Goal: Information Seeking & Learning: Learn about a topic

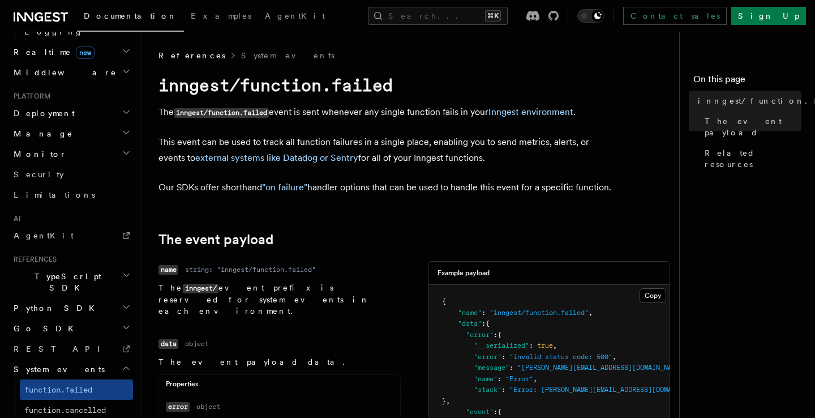
click at [22, 148] on span "Monitor" at bounding box center [38, 153] width 58 height 11
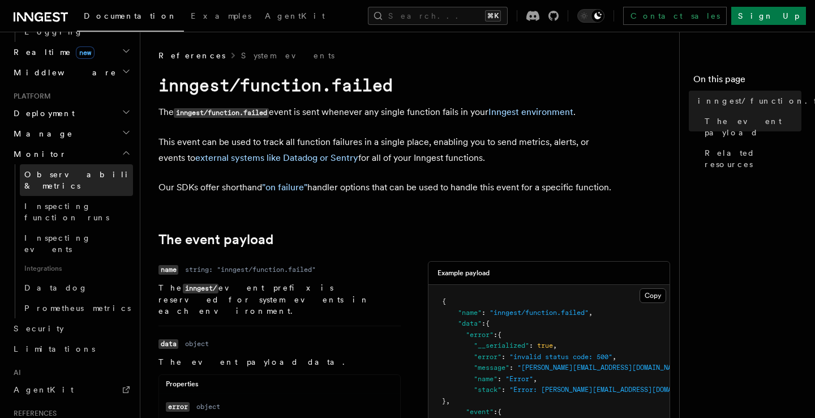
click at [64, 169] on span "Observability & metrics" at bounding box center [82, 180] width 117 height 23
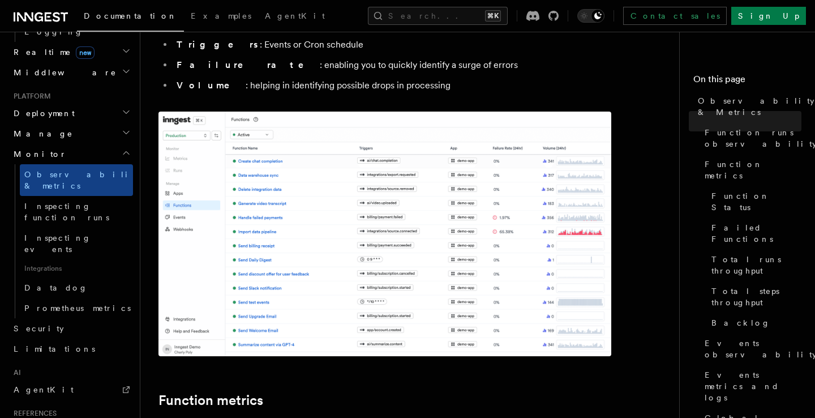
scroll to position [237, 0]
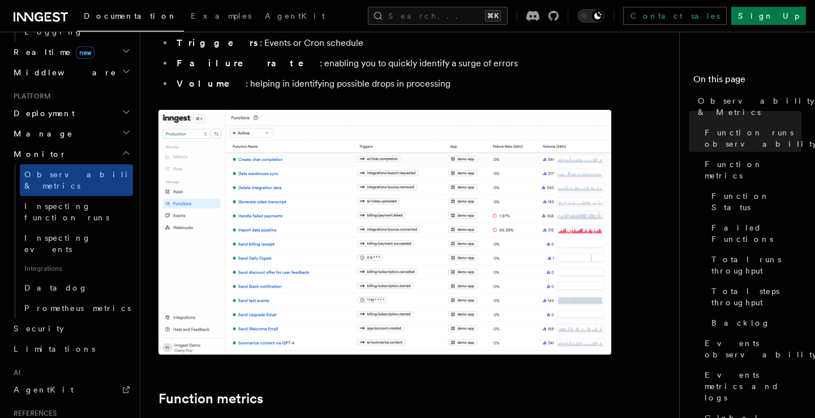
click at [335, 219] on img at bounding box center [385, 232] width 453 height 245
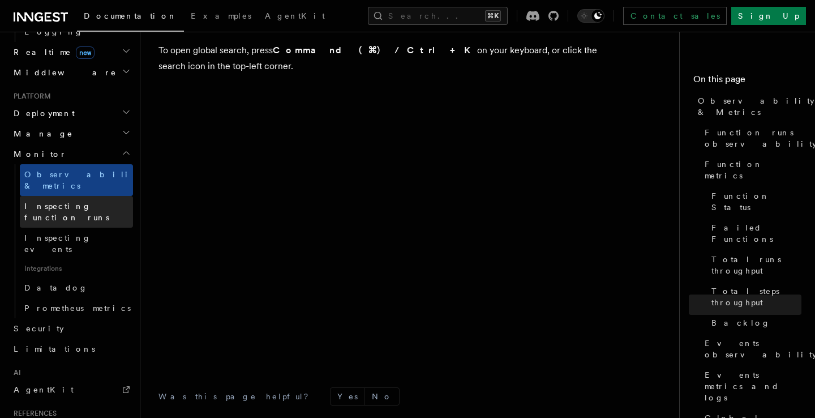
scroll to position [3834, 0]
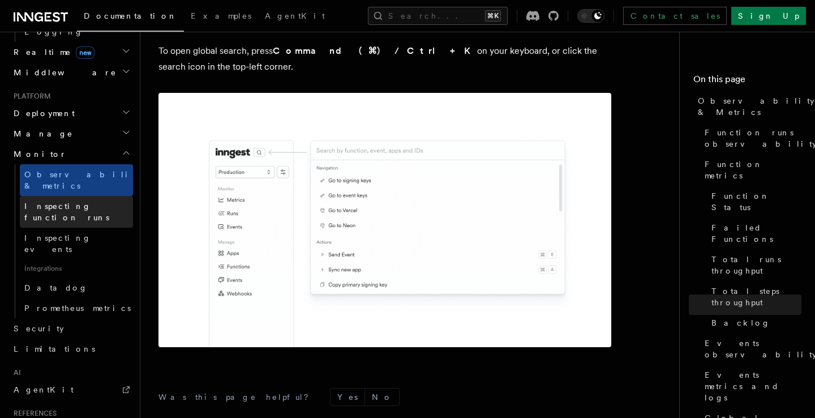
click at [64, 200] on span "Inspecting function runs" at bounding box center [78, 211] width 109 height 23
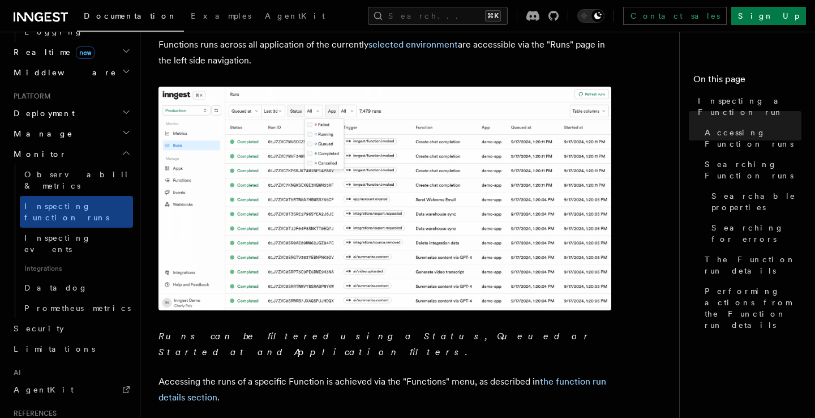
scroll to position [170, 0]
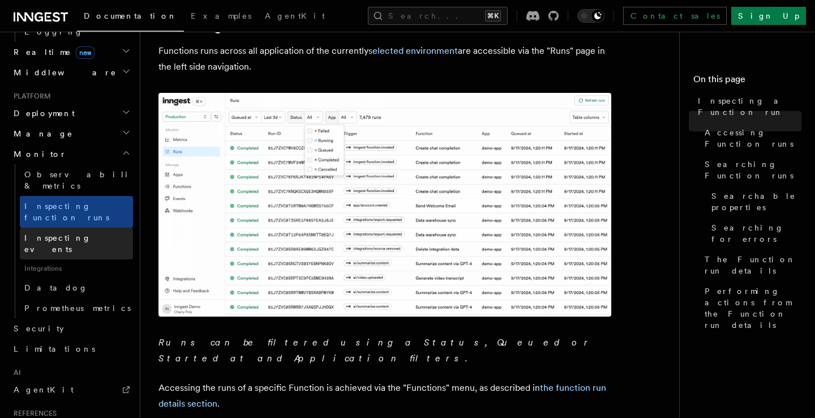
click at [72, 233] on span "Inspecting events" at bounding box center [57, 243] width 67 height 20
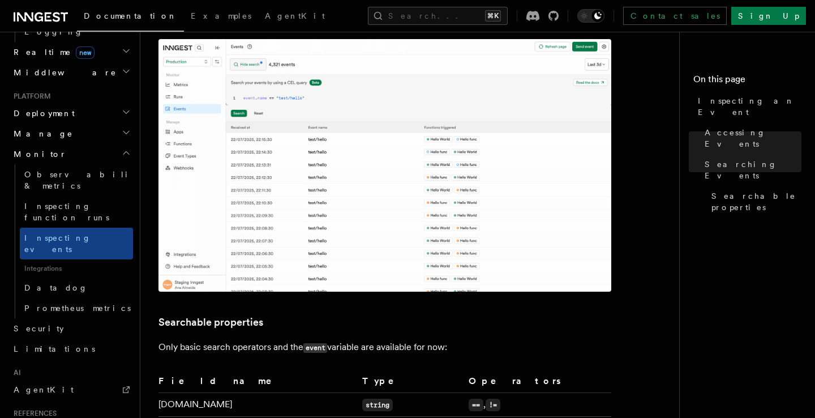
scroll to position [478, 0]
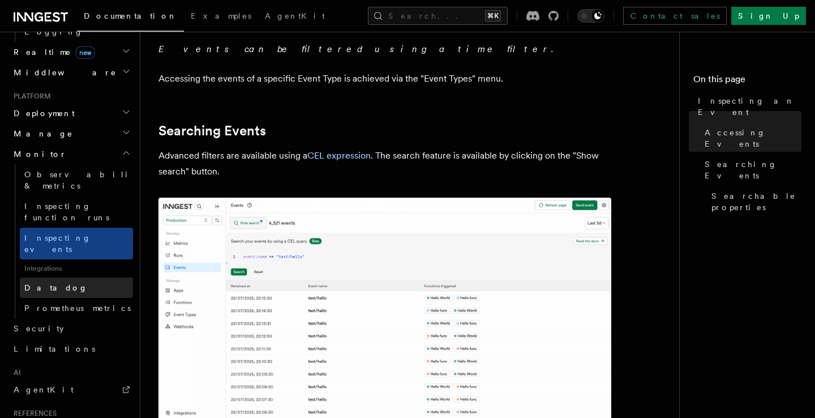
click at [53, 277] on link "Datadog" at bounding box center [76, 287] width 113 height 20
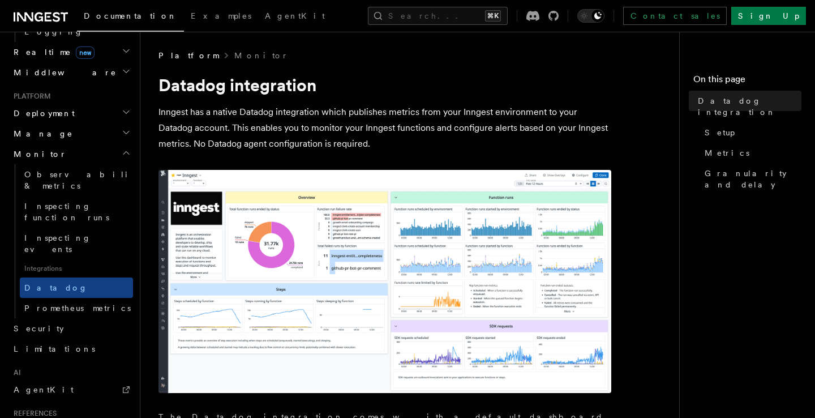
click at [178, 115] on p "Inngest has a native Datadog integration which publishes metrics from your Inng…" at bounding box center [385, 128] width 453 height 48
click at [528, 114] on p "Inngest has a native Datadog integration which publishes metrics from your Inng…" at bounding box center [385, 128] width 453 height 48
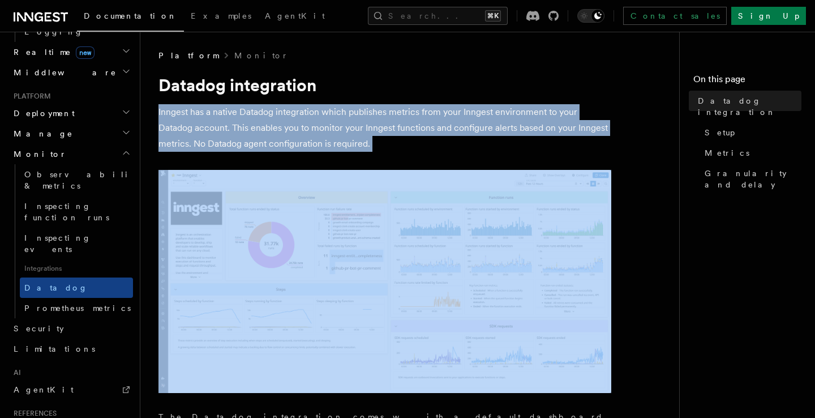
click at [528, 114] on p "Inngest has a native Datadog integration which publishes metrics from your Inng…" at bounding box center [385, 128] width 453 height 48
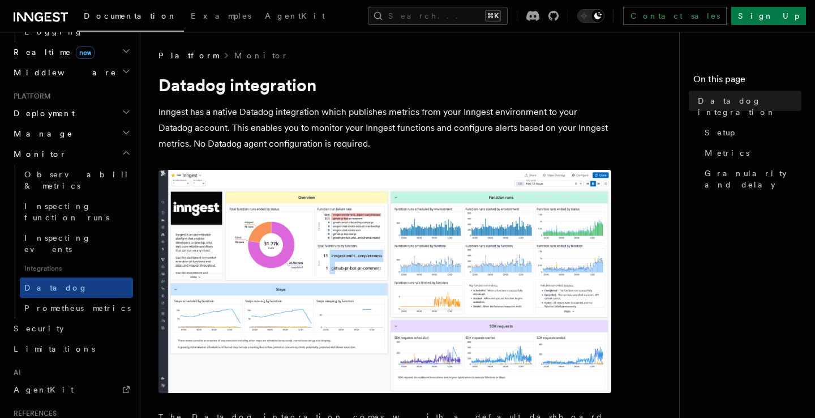
click at [365, 129] on p "Inngest has a native Datadog integration which publishes metrics from your Inng…" at bounding box center [385, 128] width 453 height 48
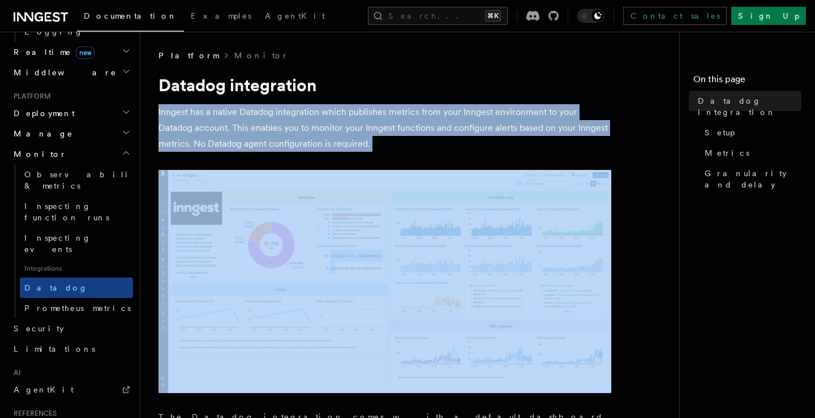
click at [365, 129] on p "Inngest has a native Datadog integration which publishes metrics from your Inng…" at bounding box center [385, 128] width 453 height 48
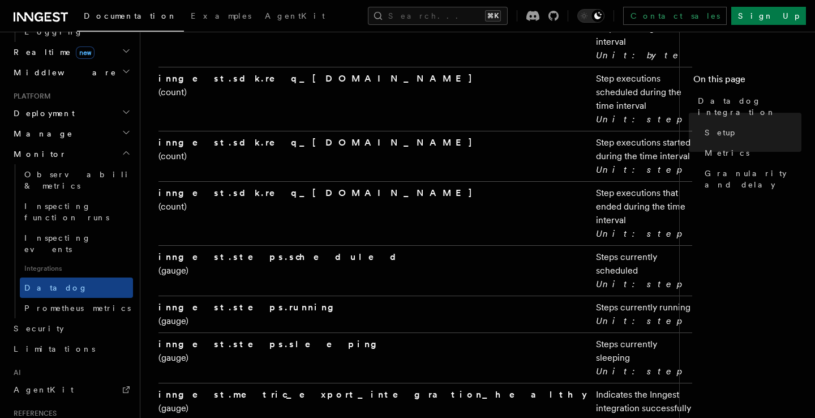
scroll to position [2432, 0]
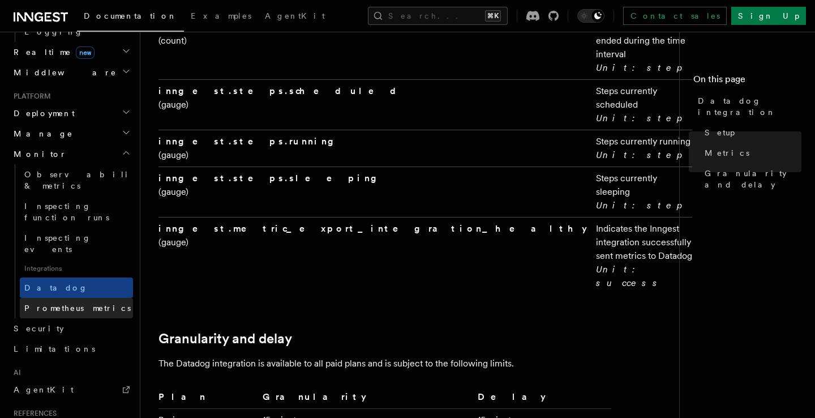
click at [43, 303] on span "Prometheus metrics" at bounding box center [77, 307] width 106 height 9
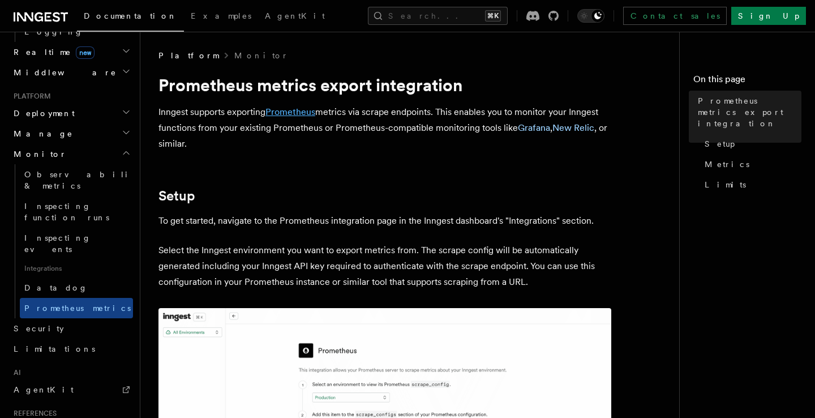
click at [303, 114] on link "Prometheus" at bounding box center [291, 111] width 50 height 11
